Goal: Task Accomplishment & Management: Use online tool/utility

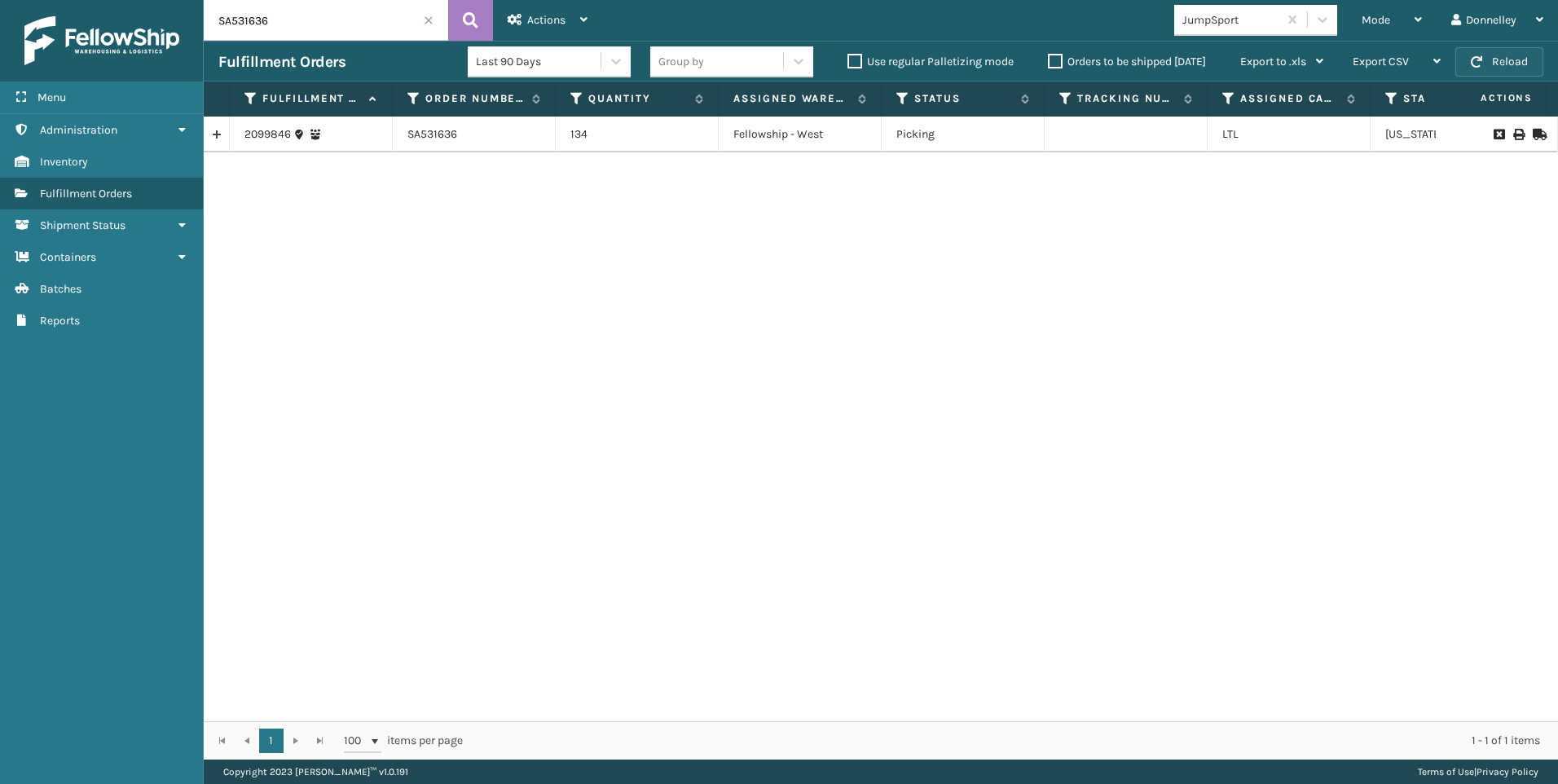
click at [1509, 53] on button "Reload" at bounding box center [1500, 62] width 88 height 29
click at [428, 23] on span at bounding box center [429, 20] width 10 height 10
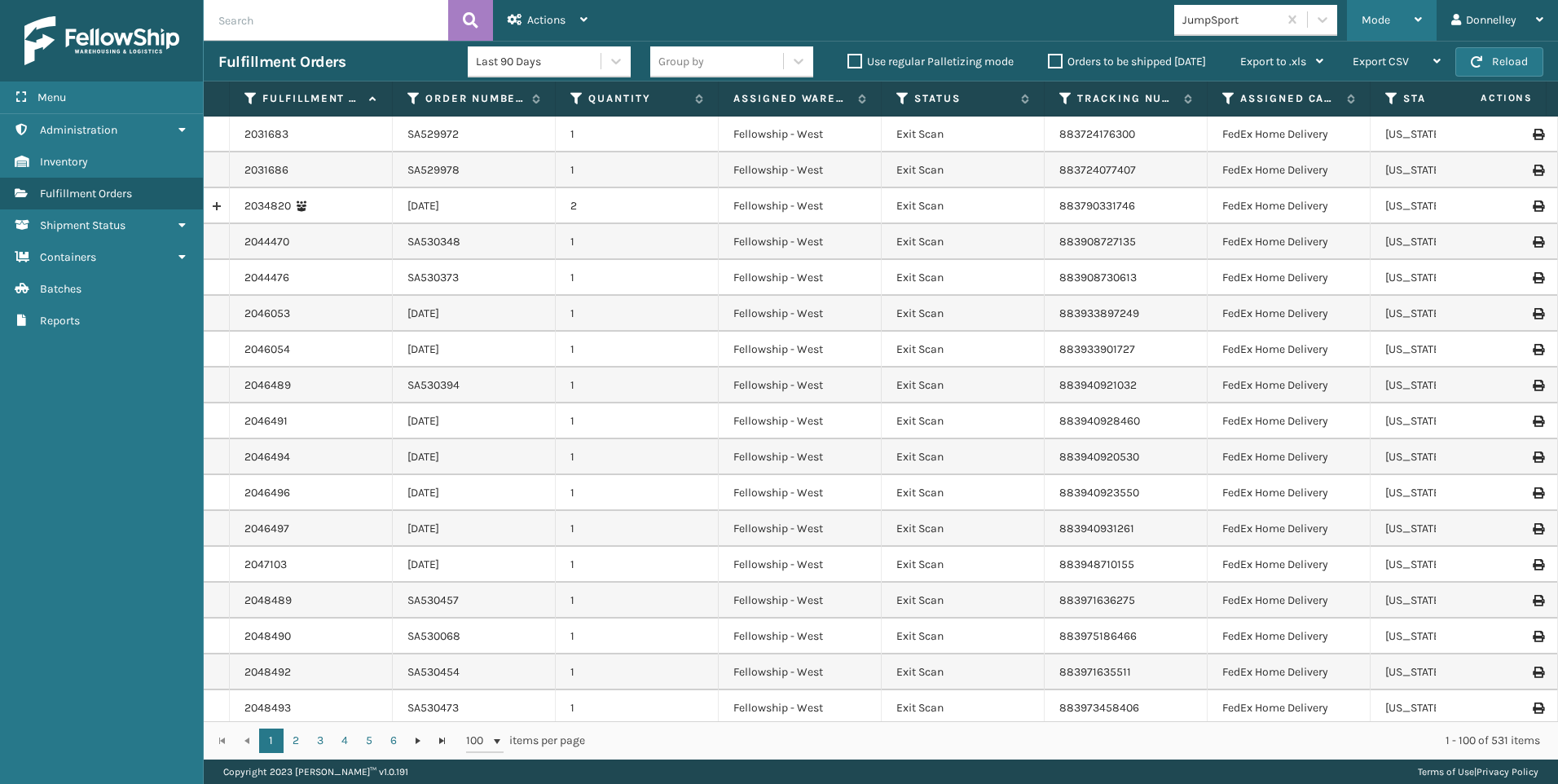
click at [1402, 22] on div "Mode" at bounding box center [1392, 20] width 61 height 40
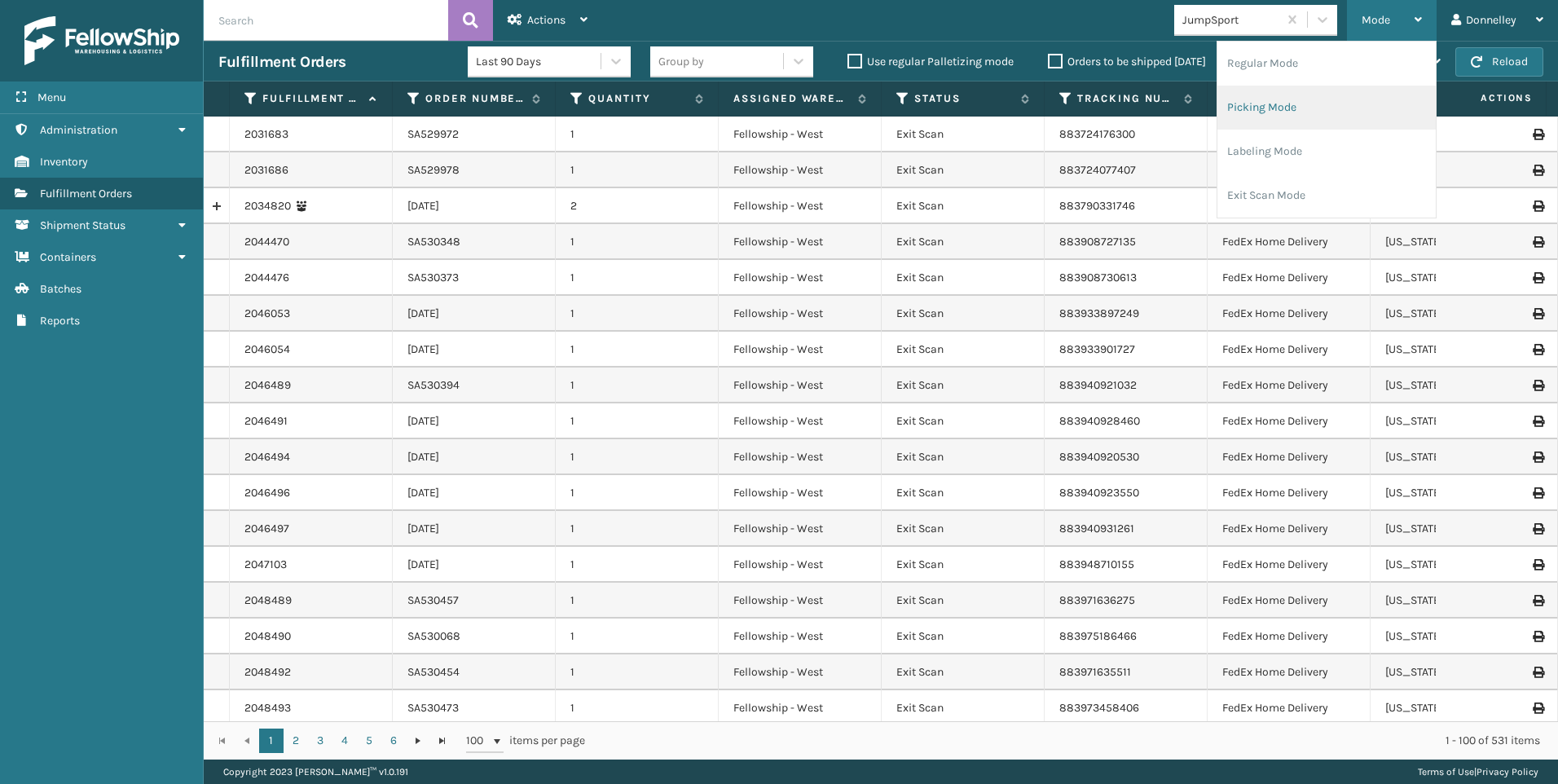
click at [1308, 108] on li "Picking Mode" at bounding box center [1326, 108] width 218 height 44
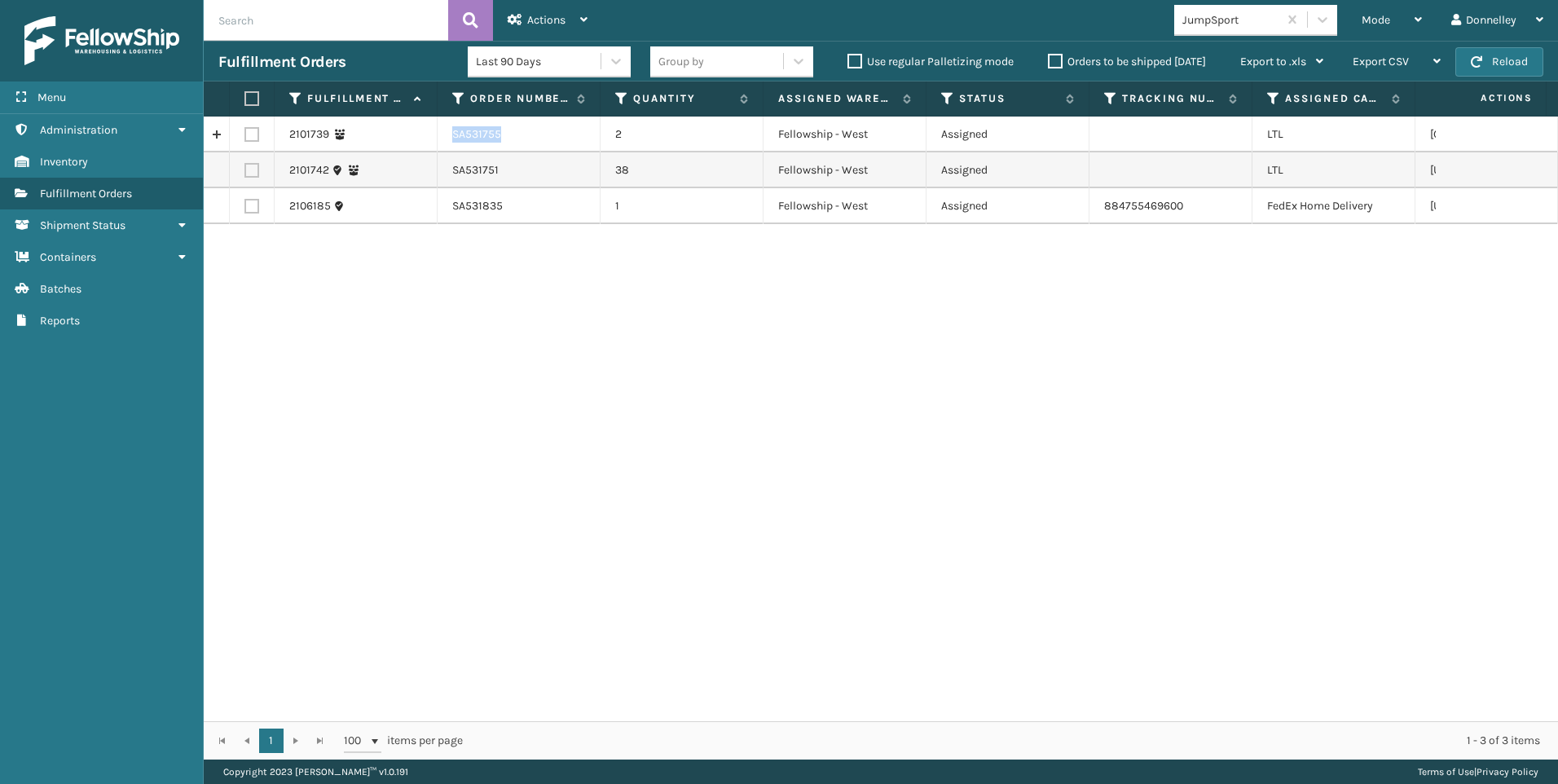
drag, startPoint x: 453, startPoint y: 132, endPoint x: 514, endPoint y: 132, distance: 61.0
click at [514, 132] on td "SA531755" at bounding box center [519, 134] width 163 height 36
copy td "SA531755"
click at [514, 168] on td "SA531751" at bounding box center [519, 170] width 163 height 36
click at [467, 164] on td "SA531751" at bounding box center [519, 170] width 163 height 36
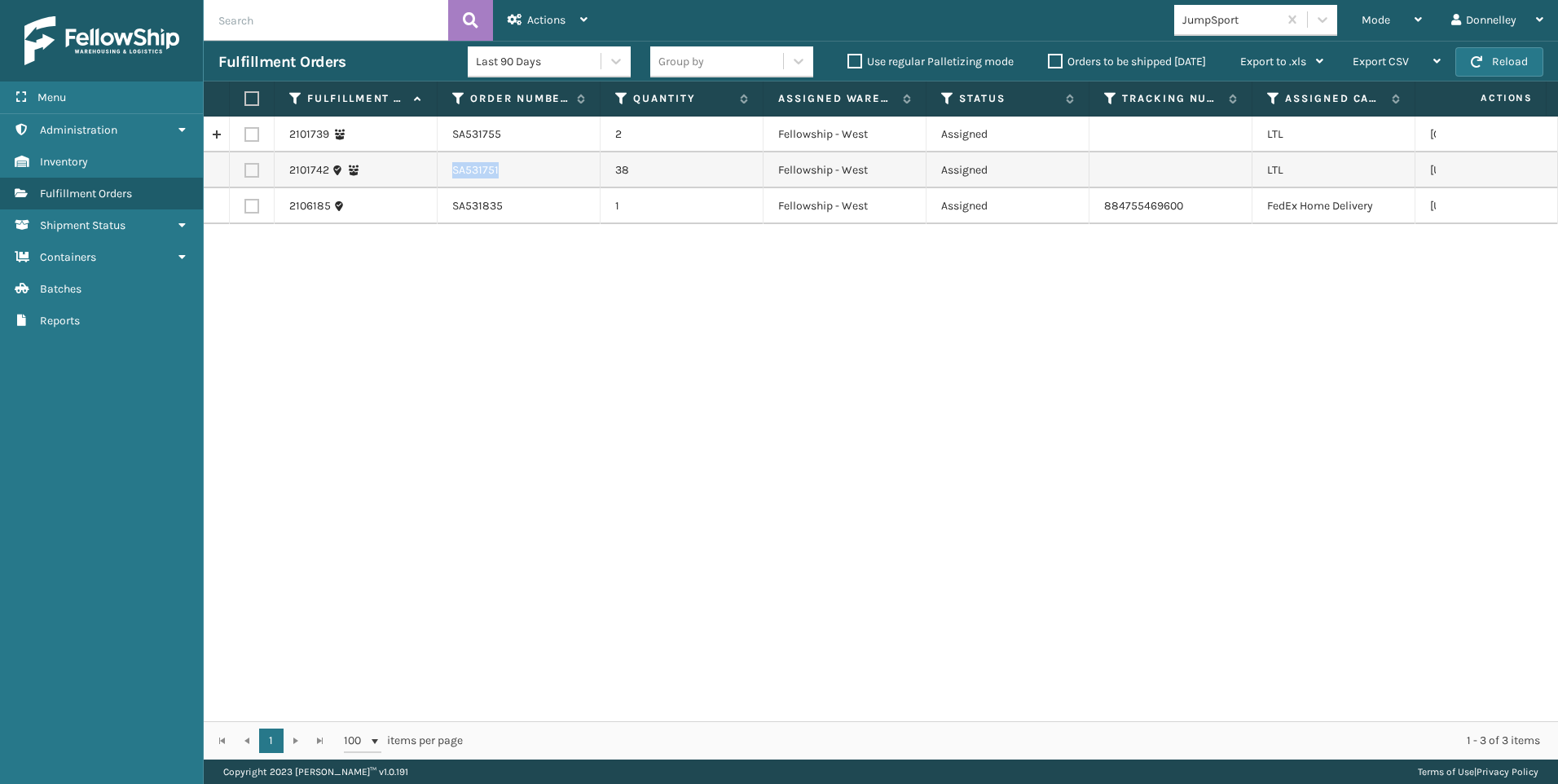
drag, startPoint x: 453, startPoint y: 170, endPoint x: 524, endPoint y: 174, distance: 71.1
click at [524, 174] on td "SA531751" at bounding box center [519, 170] width 163 height 36
copy td "SA531751"
click at [248, 171] on label at bounding box center [252, 170] width 15 height 15
click at [246, 171] on input "checkbox" at bounding box center [245, 168] width 1 height 11
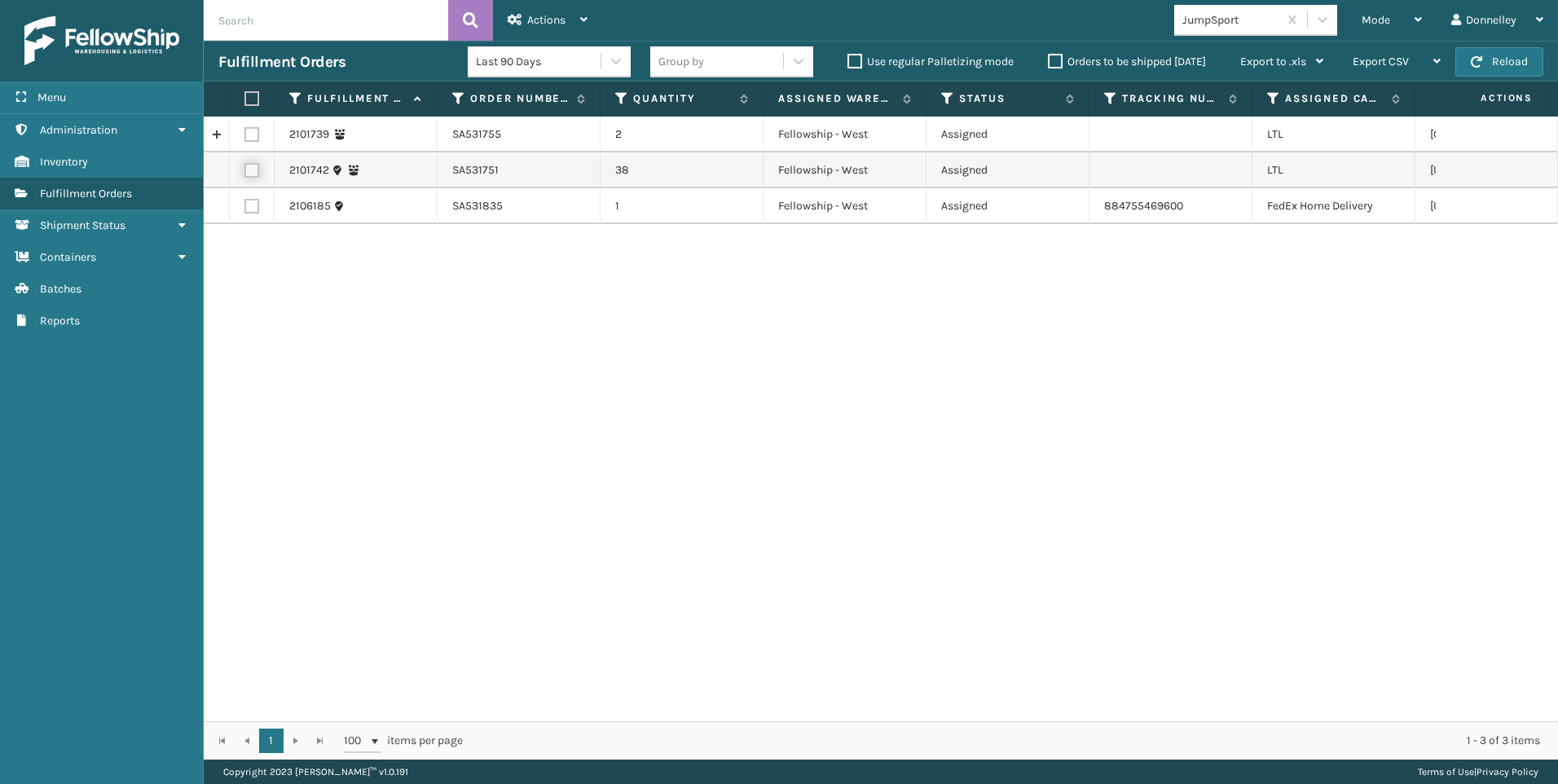
checkbox input "true"
click at [1108, 445] on div "2101739 SA531755 2 Fellowship - West Assigned LTL Ontario 2101742 SA531751 38 F…" at bounding box center [881, 419] width 1355 height 605
click at [257, 133] on label at bounding box center [252, 134] width 15 height 15
click at [246, 133] on input "checkbox" at bounding box center [245, 133] width 1 height 11
checkbox input "true"
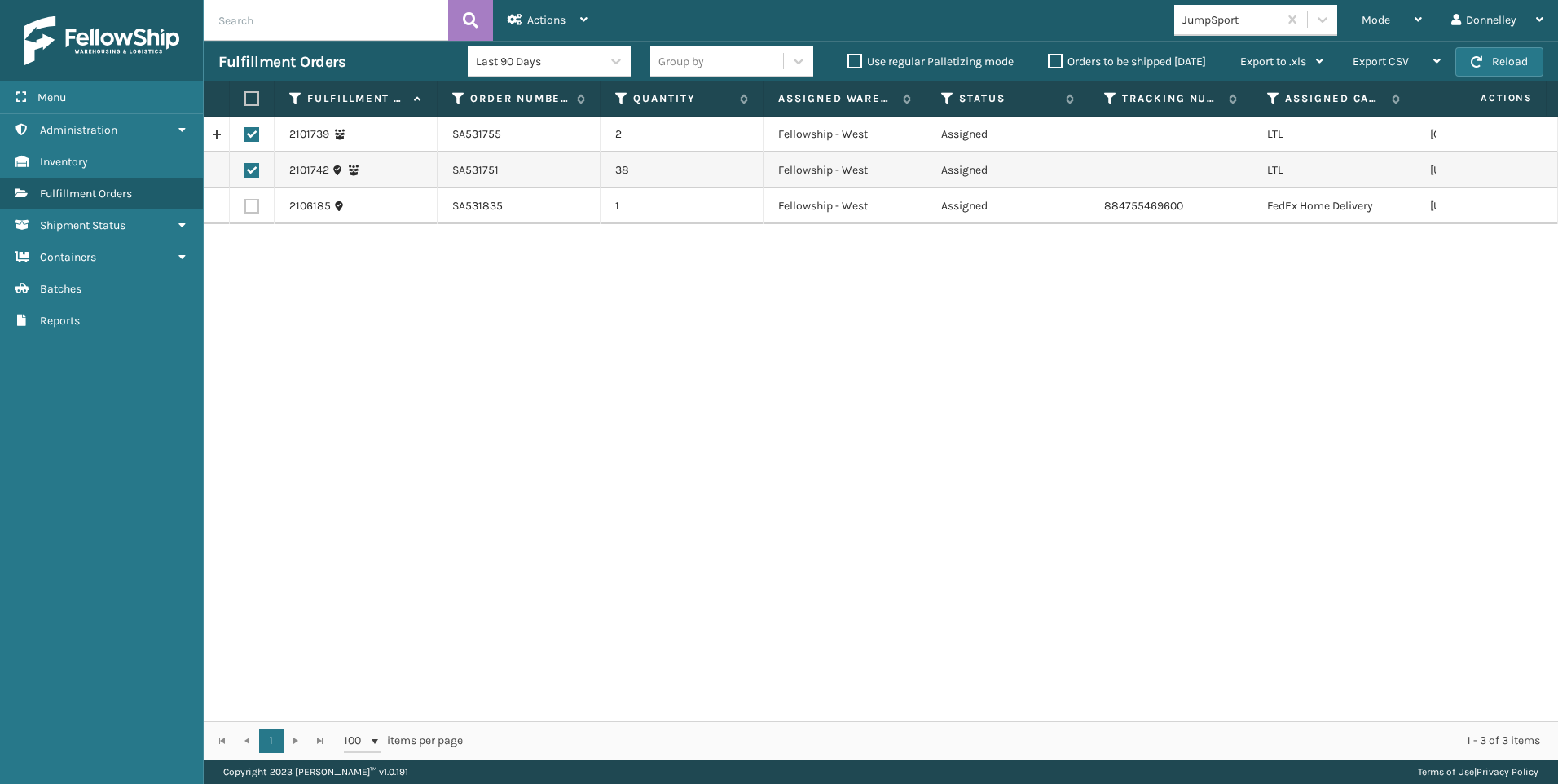
click at [257, 175] on label at bounding box center [252, 170] width 15 height 15
click at [246, 174] on input "checkbox" at bounding box center [245, 168] width 1 height 11
checkbox input "false"
click at [579, 14] on div "Actions" at bounding box center [548, 20] width 80 height 40
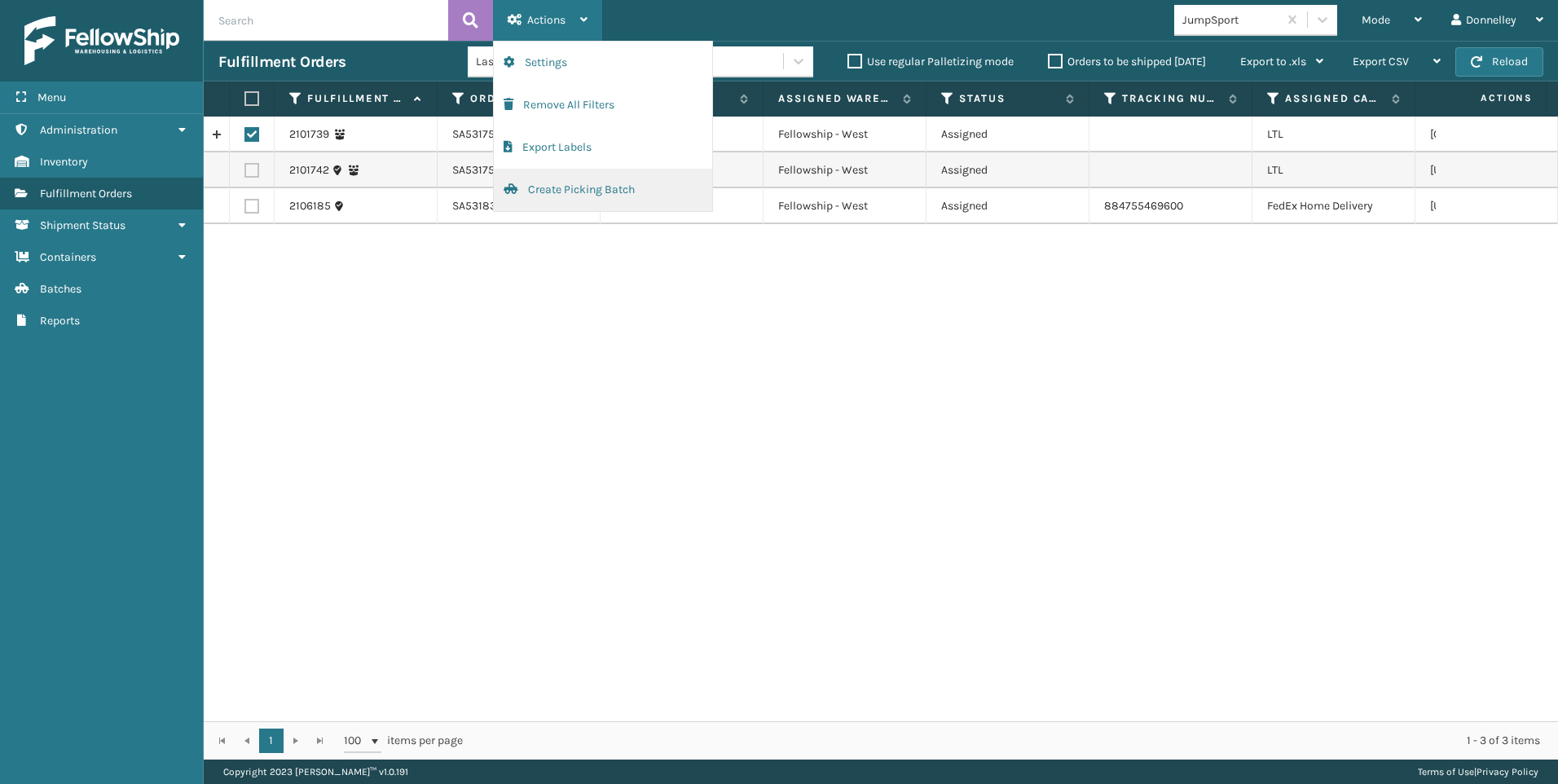
click at [574, 196] on button "Create Picking Batch" at bounding box center [603, 190] width 218 height 42
